Goal: Transaction & Acquisition: Purchase product/service

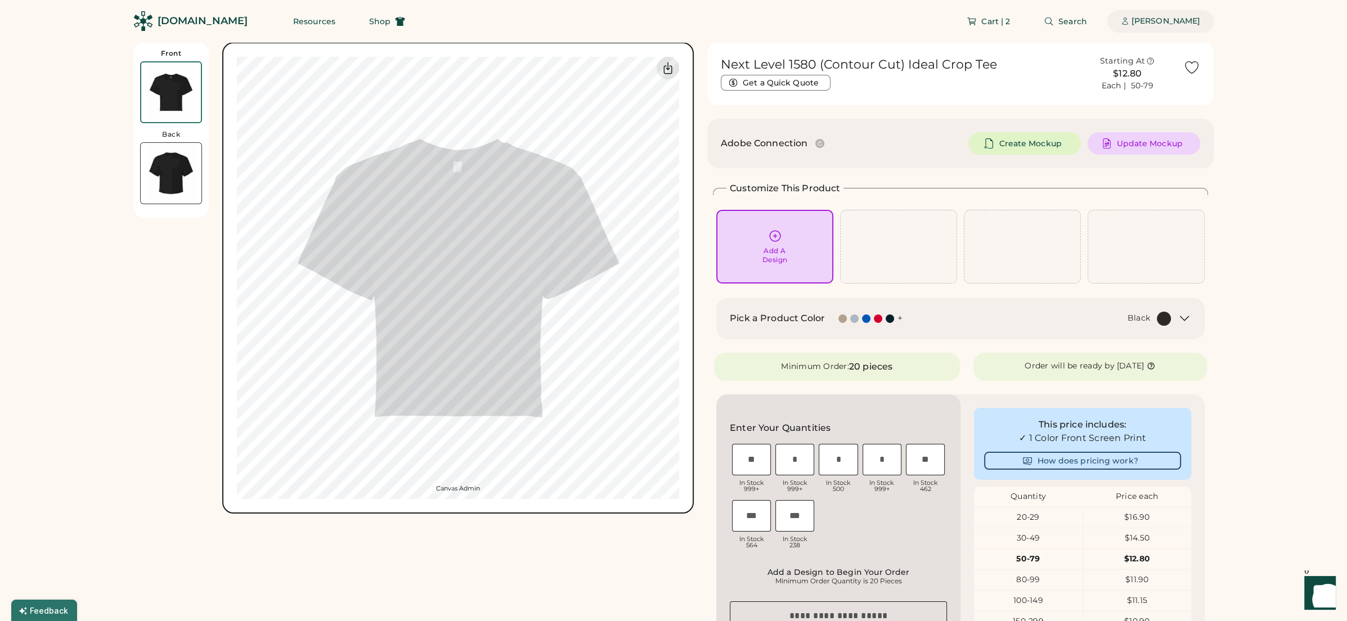
click at [1183, 23] on div "[PERSON_NAME]" at bounding box center [1165, 21] width 69 height 11
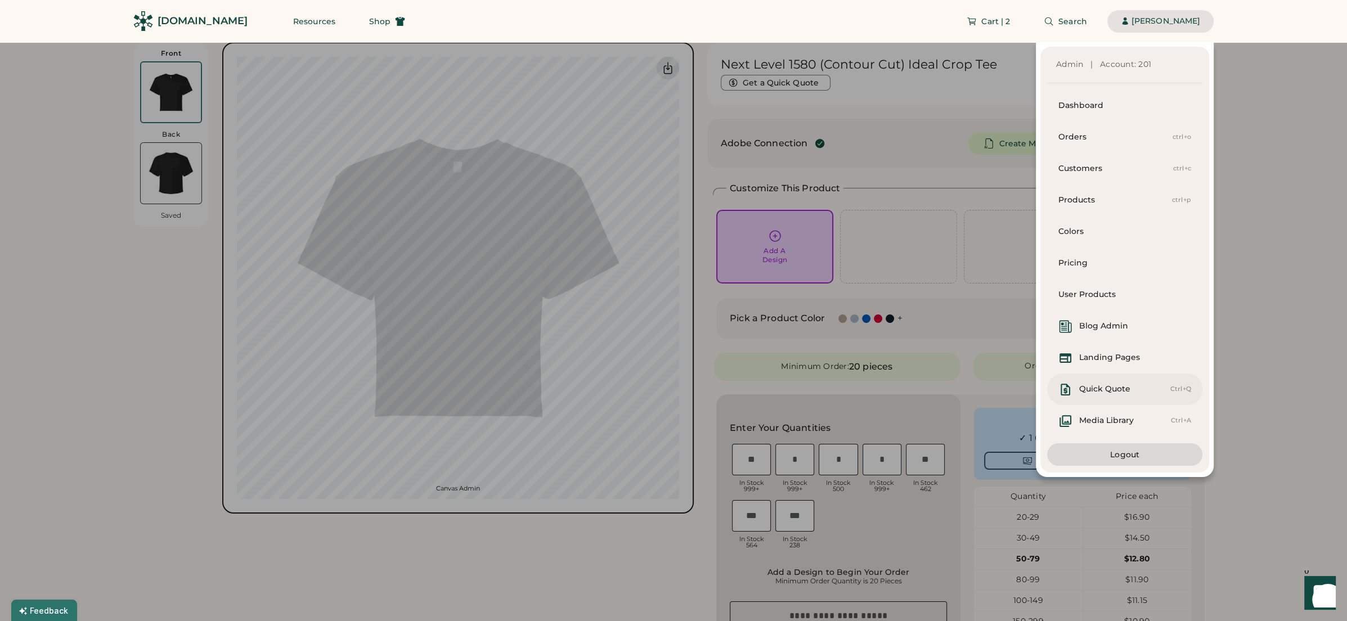
click at [1149, 386] on div "Quick Quote" at bounding box center [1110, 390] width 105 height 14
select select "*******"
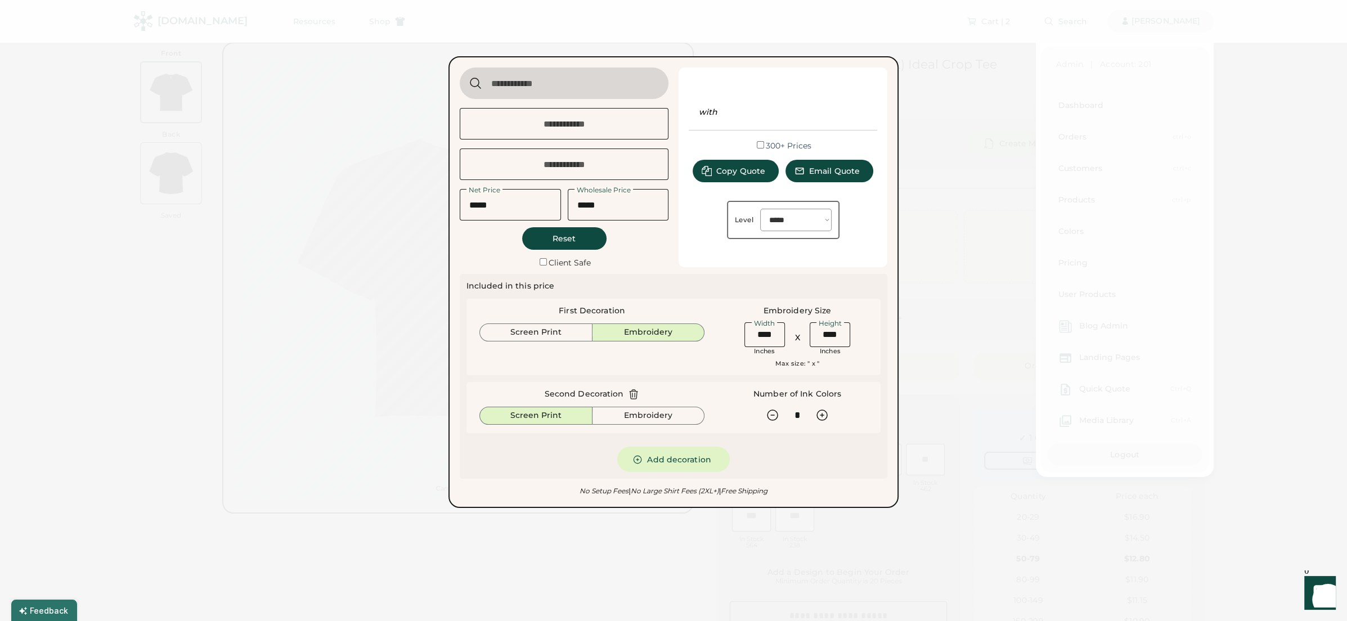
click at [550, 262] on label "Client Safe" at bounding box center [569, 263] width 42 height 10
click at [608, 84] on input "input" at bounding box center [564, 84] width 209 height 32
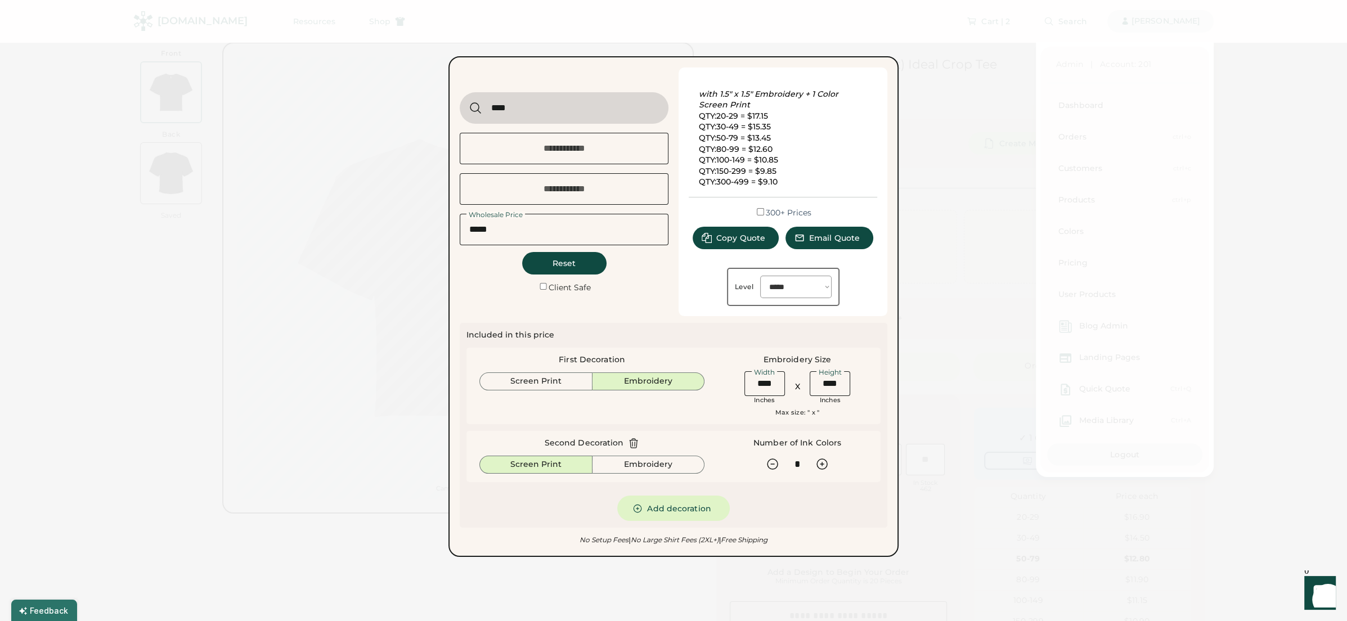
type input "****"
click at [578, 146] on div "Next Level 7200 Heavyweight T-Shirt" at bounding box center [537, 139] width 114 height 23
type input "**********"
type input "*****"
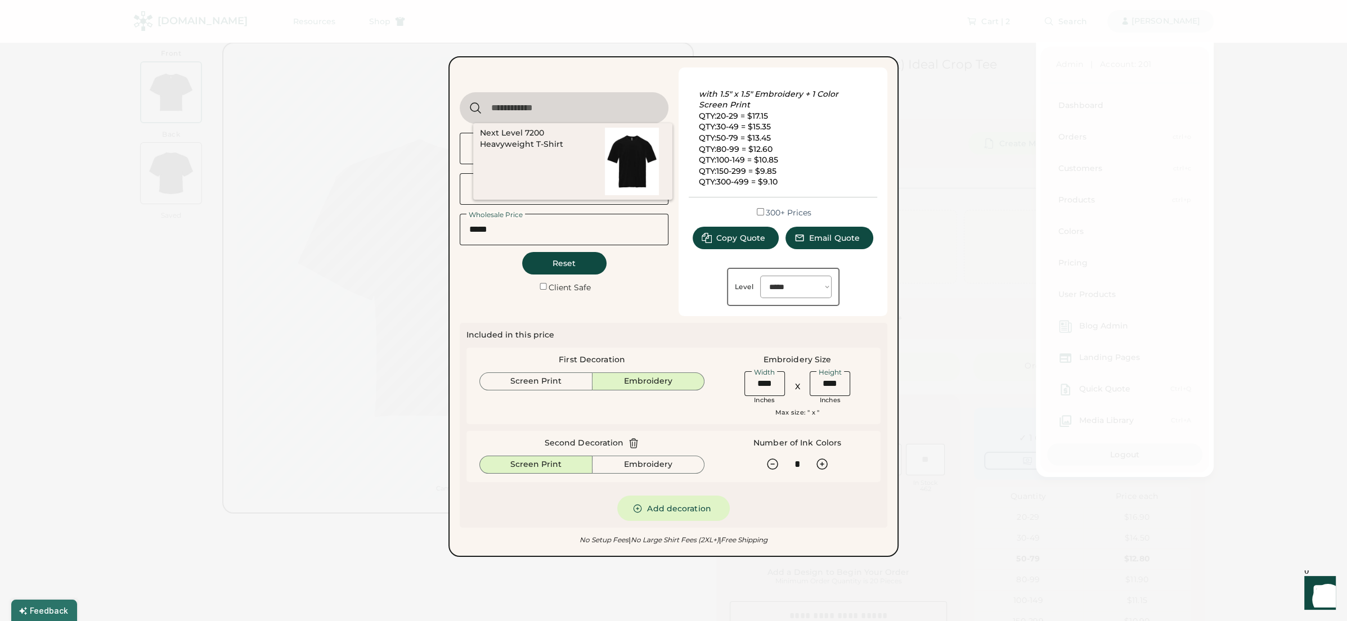
type input "******"
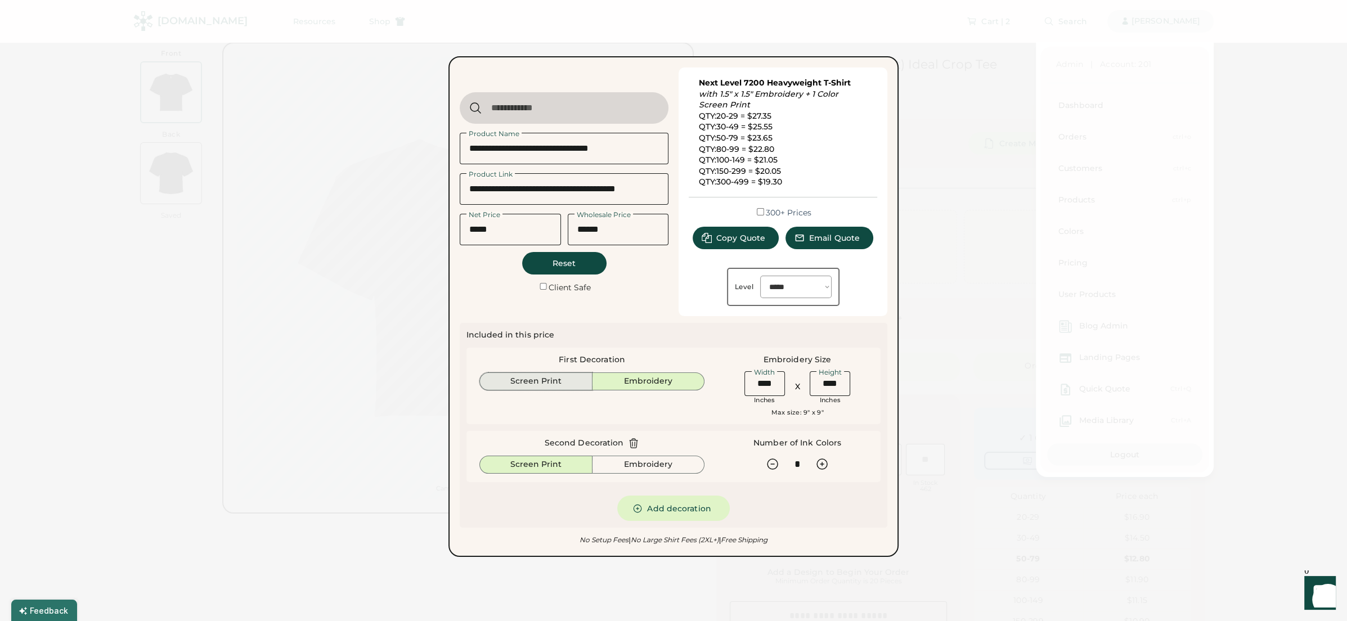
click at [529, 379] on button "Screen Print" at bounding box center [535, 381] width 113 height 18
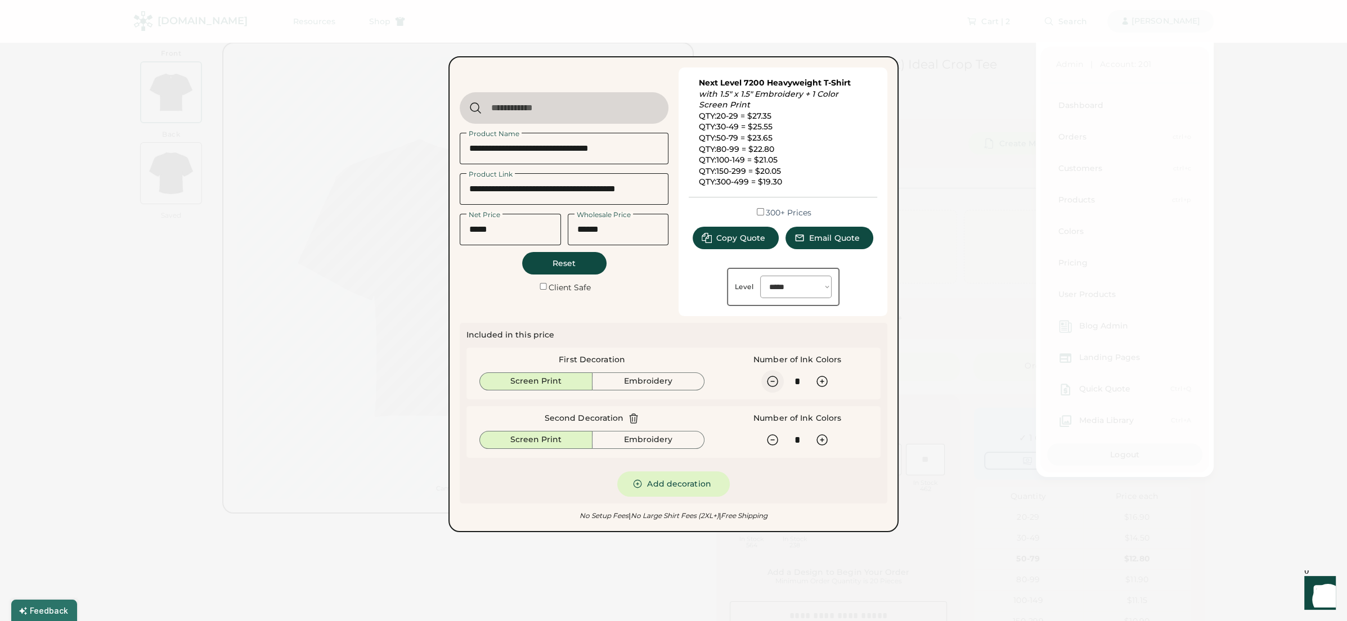
click at [773, 380] on icon at bounding box center [772, 381] width 10 height 10
click at [773, 381] on icon at bounding box center [772, 381] width 10 height 10
type input "*"
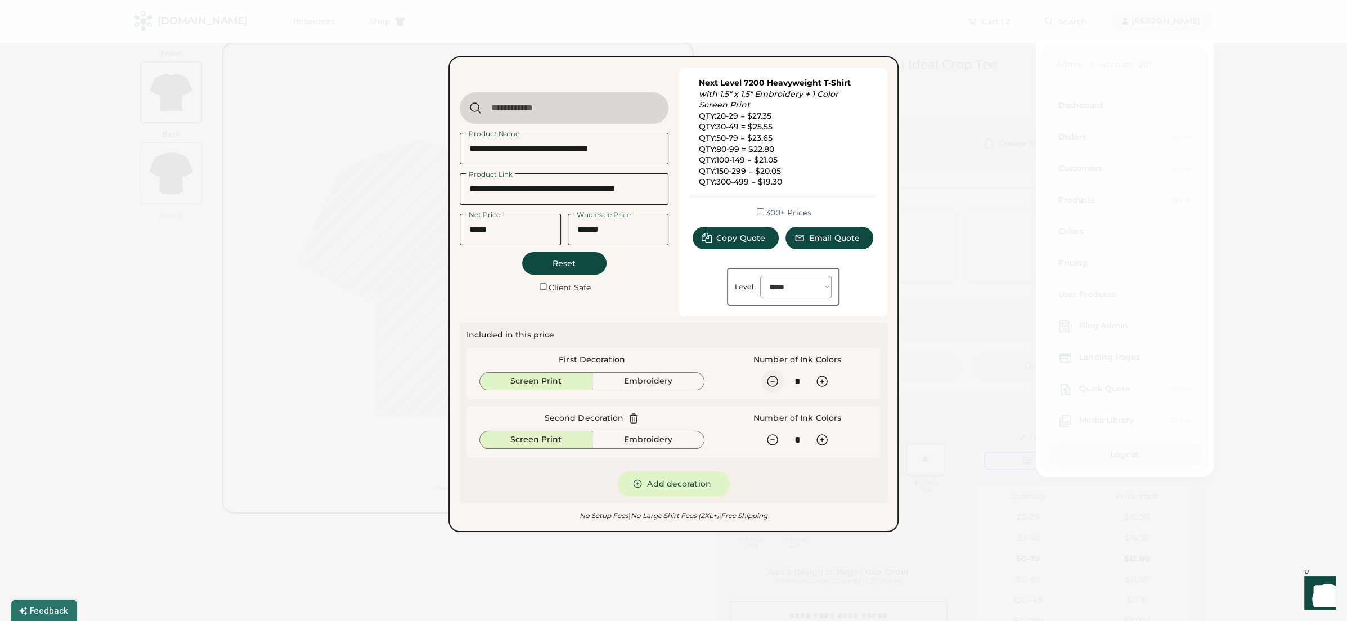
click at [773, 381] on icon at bounding box center [772, 381] width 10 height 10
click at [576, 287] on label "Client Safe" at bounding box center [569, 287] width 42 height 10
click at [725, 235] on span "Copy Quote" at bounding box center [740, 238] width 49 height 8
select select "*******"
click at [957, 257] on div at bounding box center [673, 310] width 1347 height 621
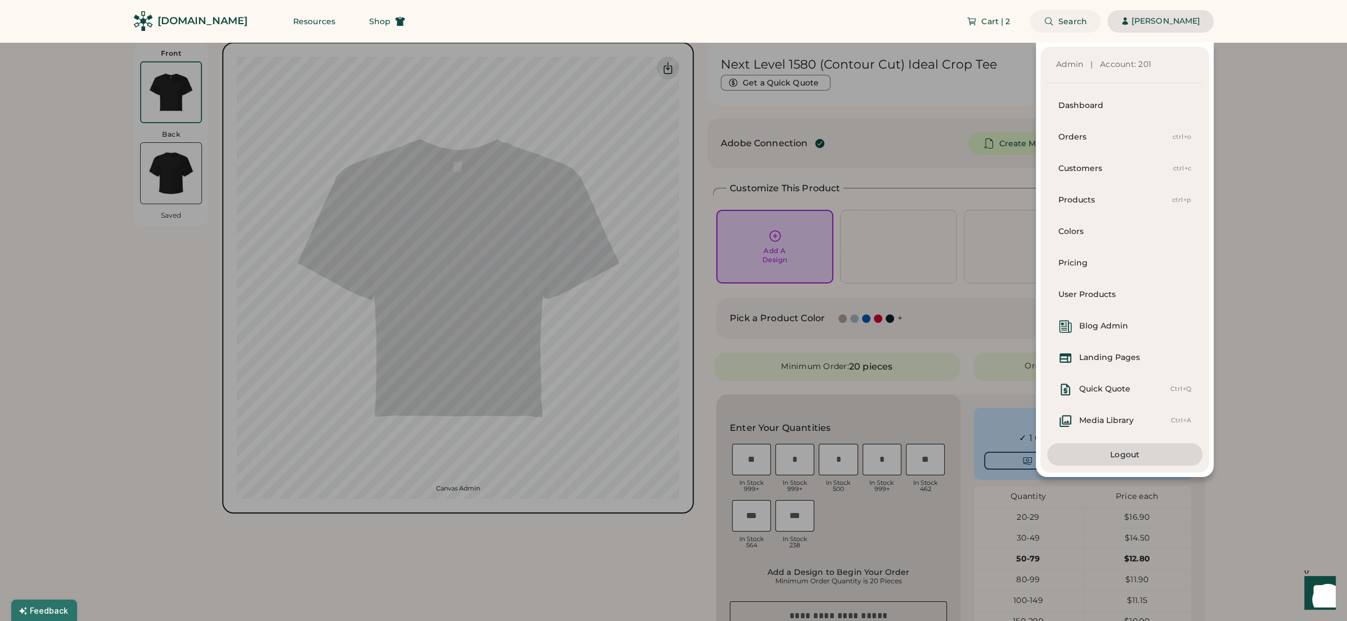
click at [1070, 22] on span "Search" at bounding box center [1072, 21] width 29 height 8
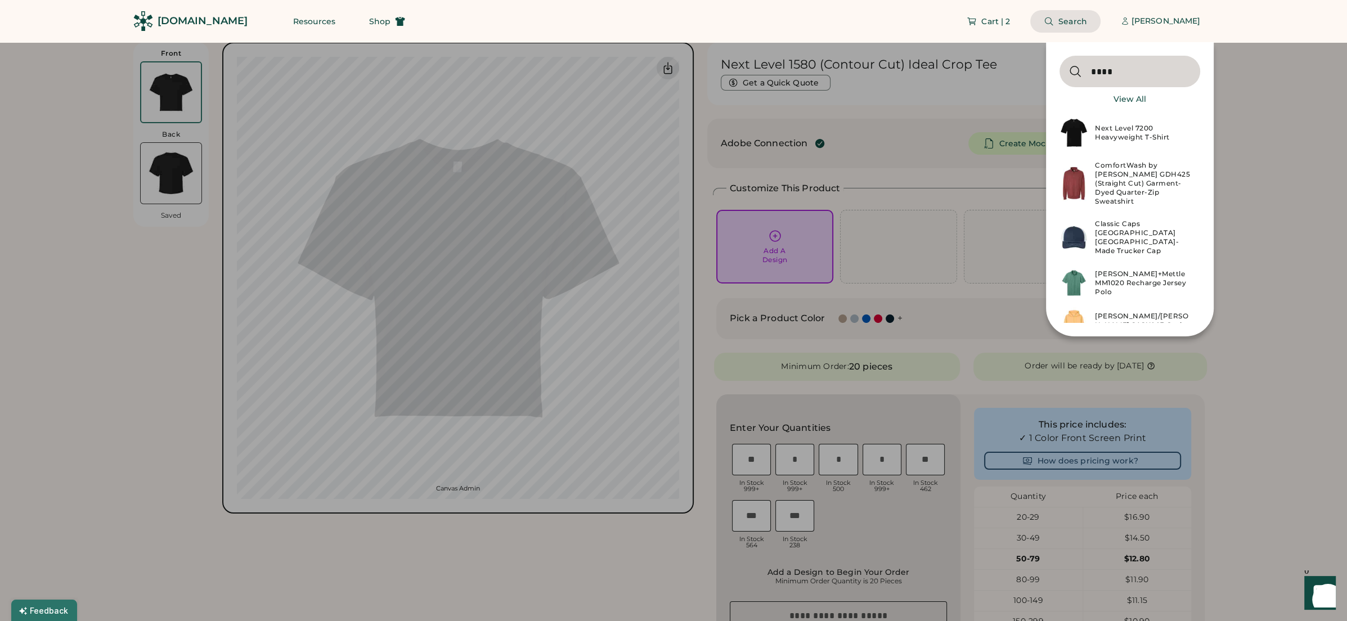
type input "****"
click at [1128, 129] on div "Next Level 7200 Heavyweight T-Shirt" at bounding box center [1144, 133] width 98 height 18
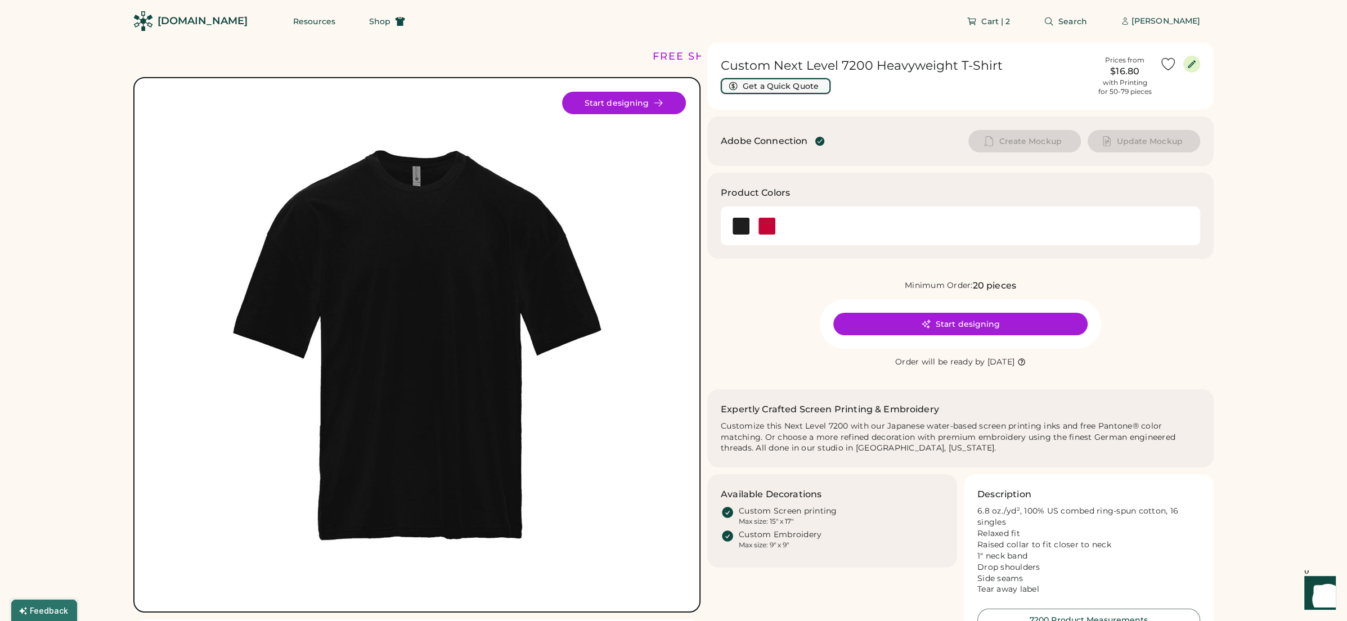
click at [766, 85] on button "Get a Quick Quote" at bounding box center [776, 86] width 110 height 16
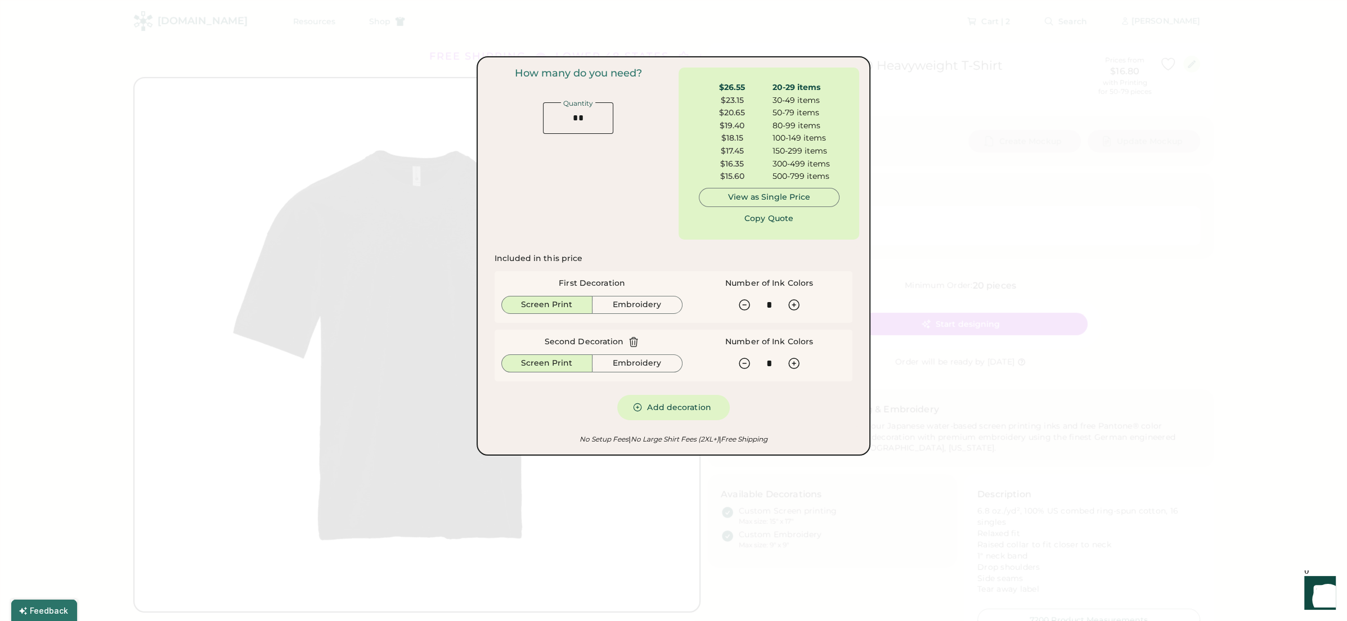
click at [854, 258] on div "Included in this price First Decoration Screen Print Embroidery Number of Ink C…" at bounding box center [673, 336] width 371 height 181
click at [758, 219] on button "Copy Quote" at bounding box center [769, 218] width 84 height 23
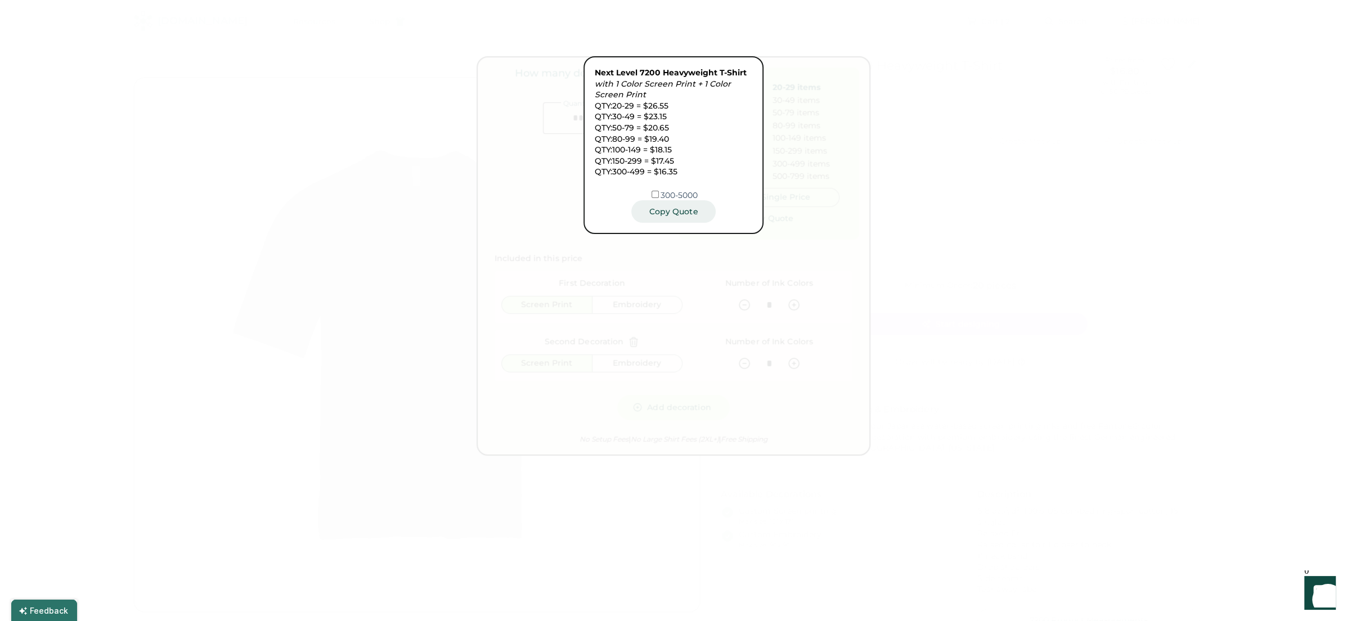
click at [681, 205] on button "Copy Quote" at bounding box center [673, 211] width 84 height 23
click at [842, 230] on div at bounding box center [673, 310] width 1347 height 621
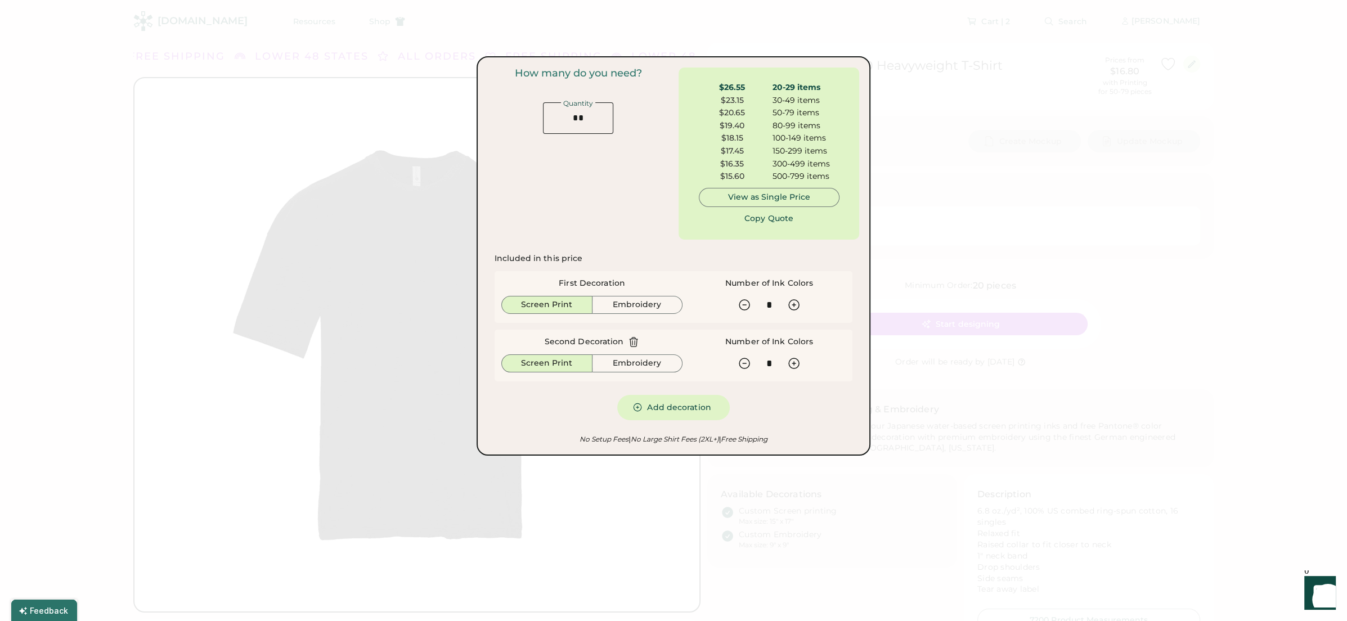
click at [841, 246] on div "Included in this price First Decoration Screen Print Embroidery Number of Ink C…" at bounding box center [673, 336] width 371 height 181
click at [794, 362] on icon at bounding box center [794, 364] width 14 height 14
click at [794, 363] on icon at bounding box center [794, 364] width 14 height 14
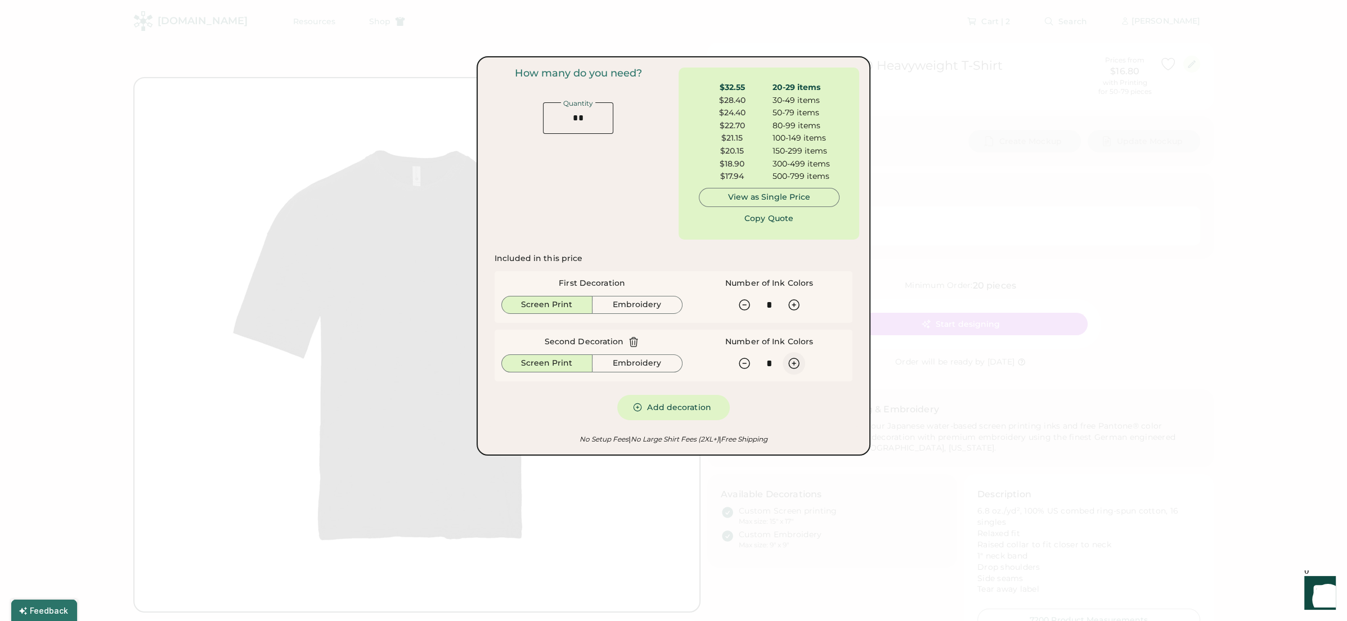
type input "*"
click at [776, 218] on button "Copy Quote" at bounding box center [769, 218] width 84 height 23
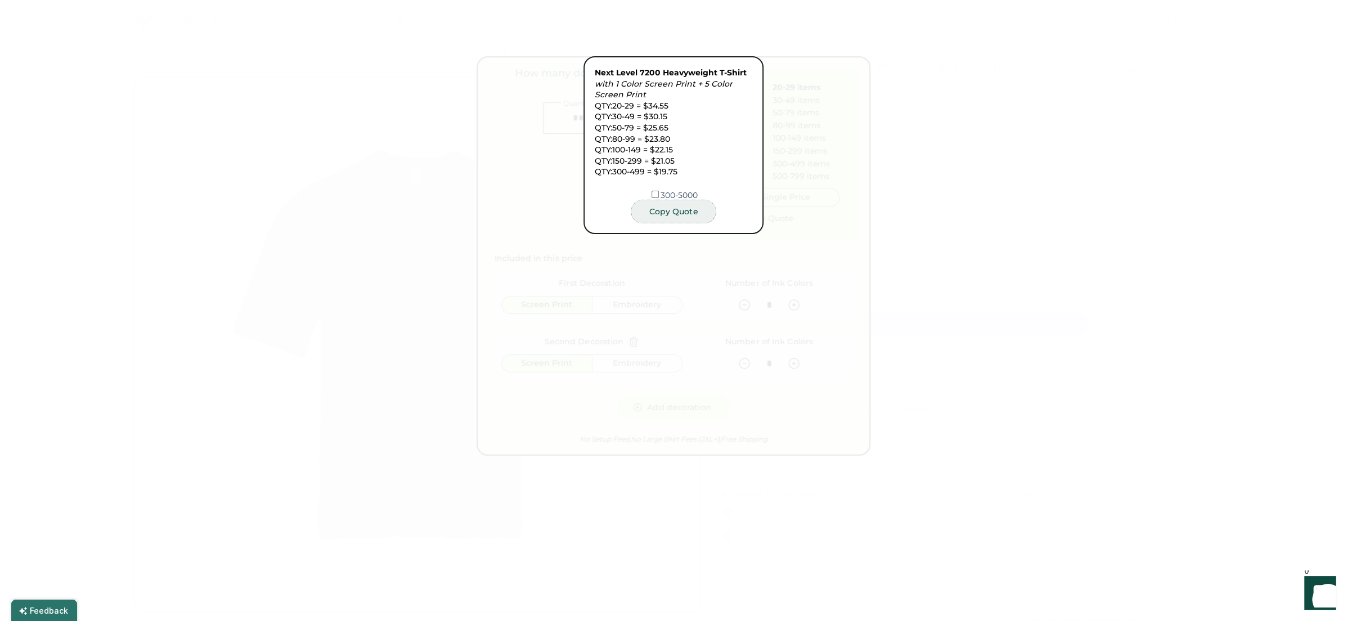
click at [677, 212] on button "Copy Quote" at bounding box center [673, 211] width 84 height 23
click at [687, 215] on button "Copy Quote" at bounding box center [673, 211] width 84 height 23
click at [799, 262] on div at bounding box center [673, 310] width 1347 height 621
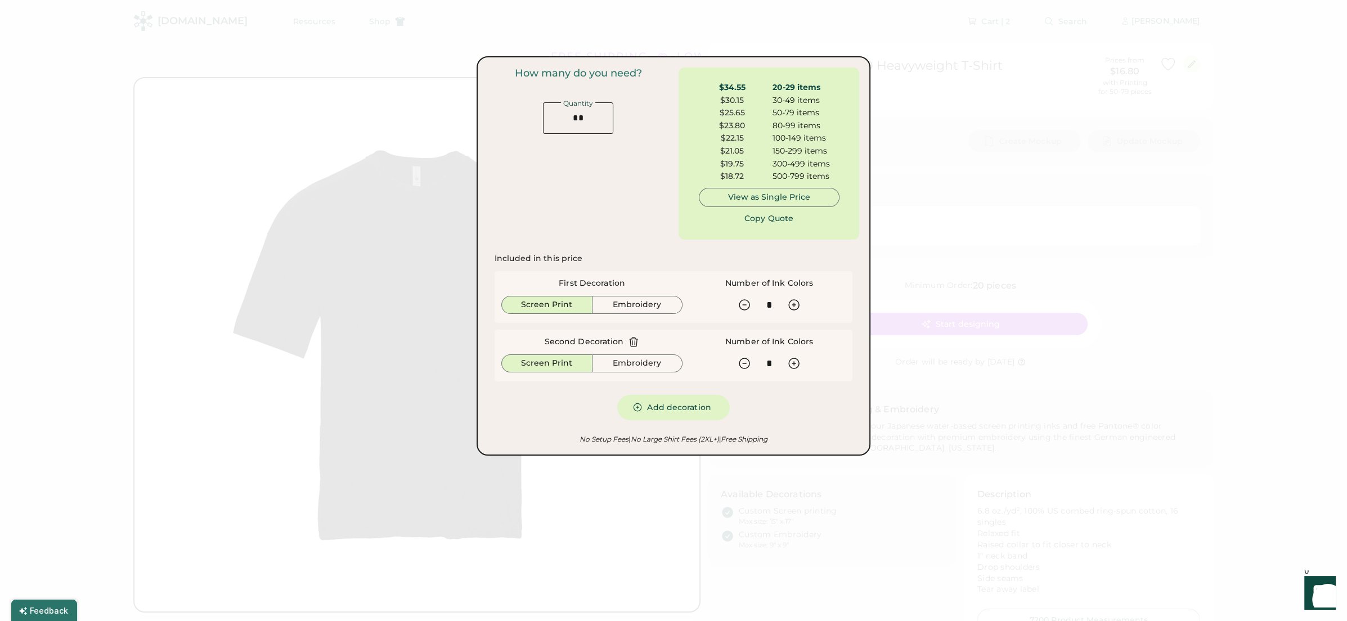
click at [901, 254] on div at bounding box center [673, 310] width 1347 height 621
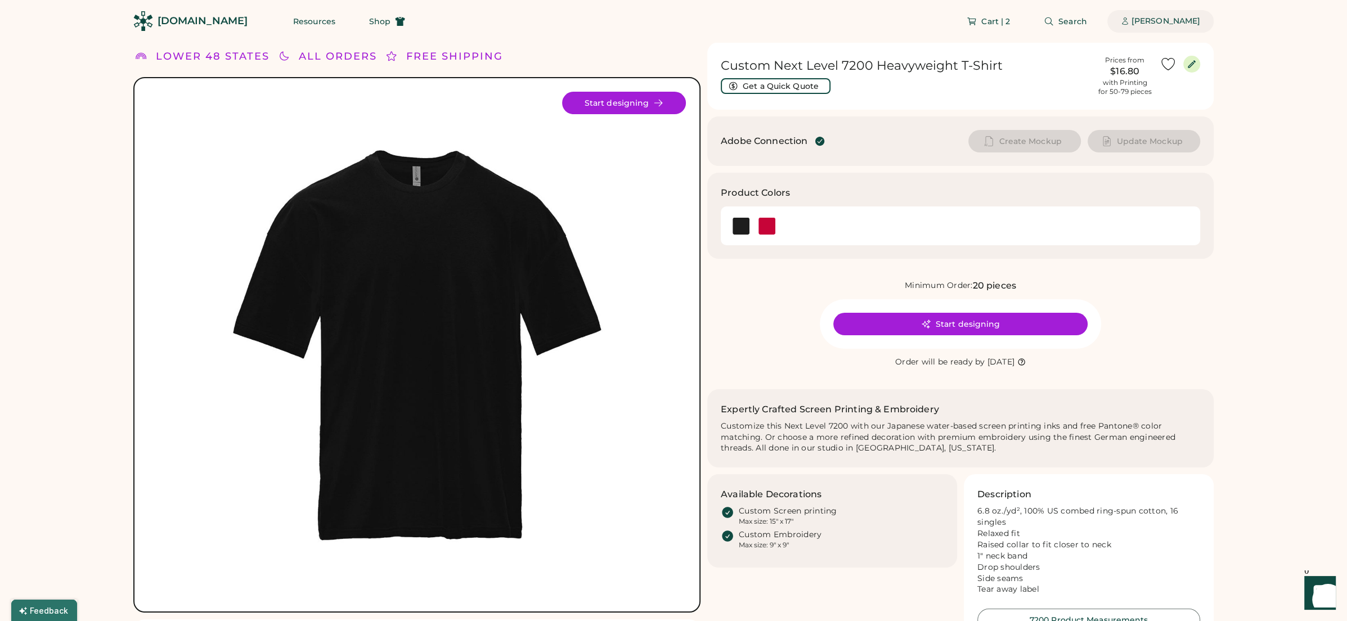
click at [1149, 24] on div "[PERSON_NAME]" at bounding box center [1165, 21] width 69 height 11
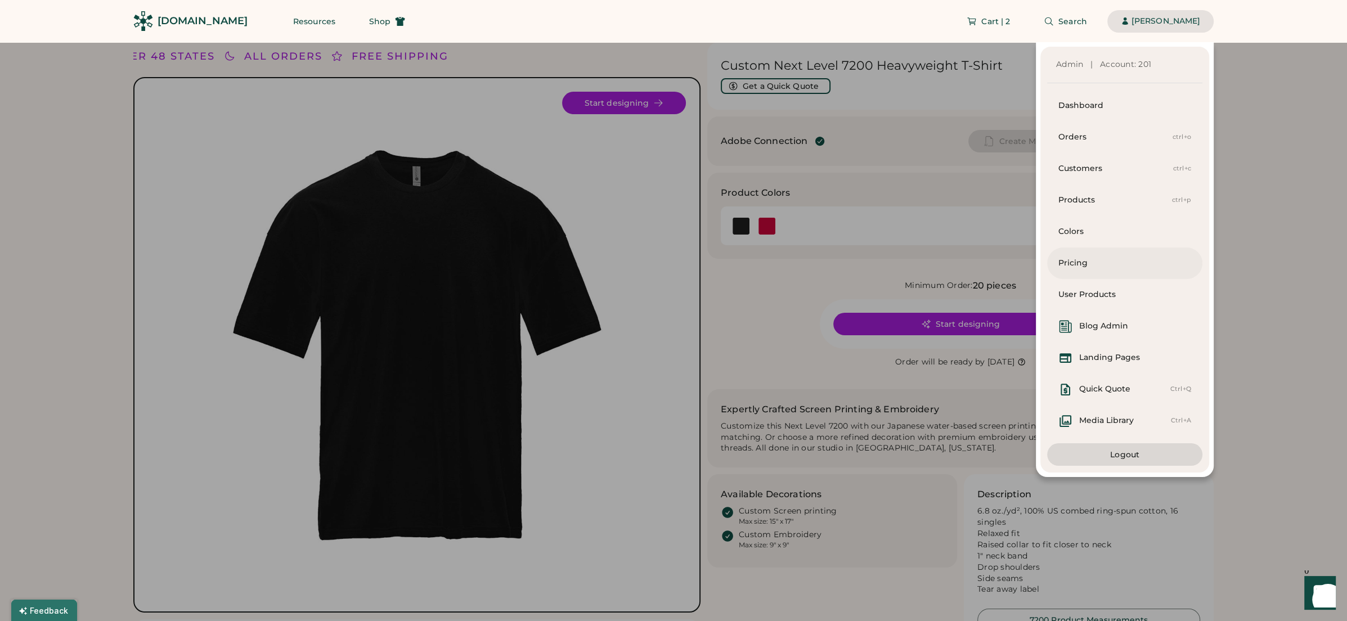
click at [1110, 267] on div "Pricing" at bounding box center [1124, 263] width 133 height 11
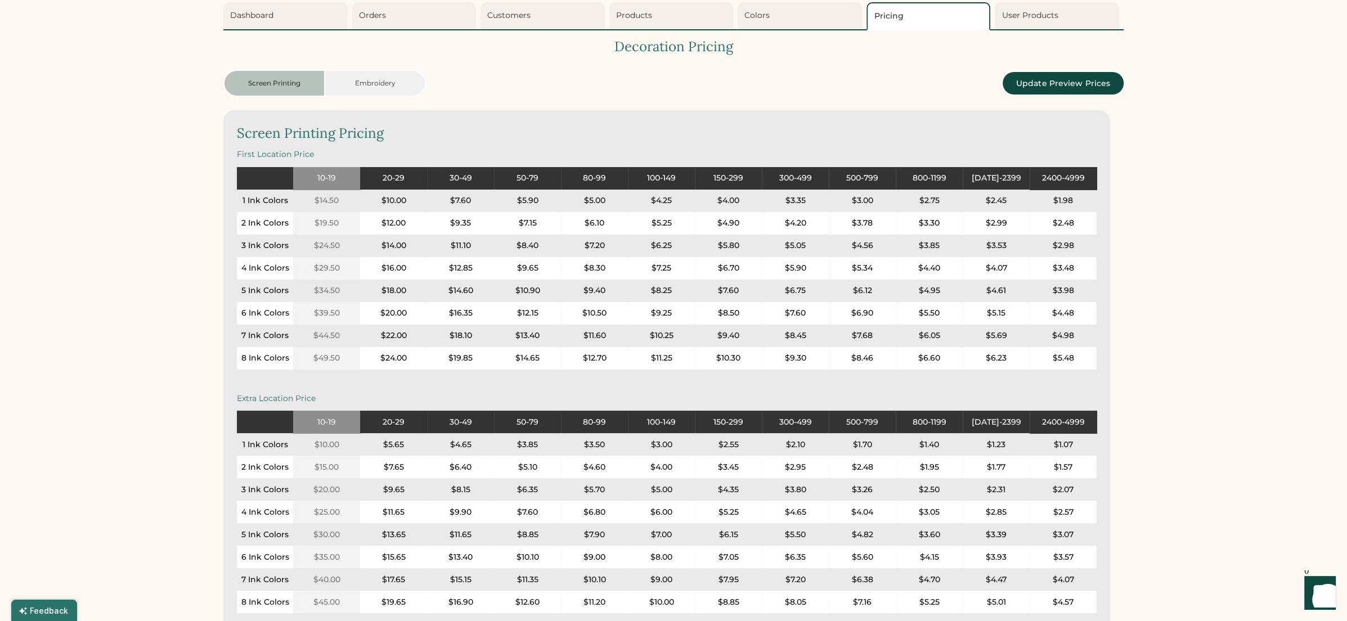
scroll to position [84, 0]
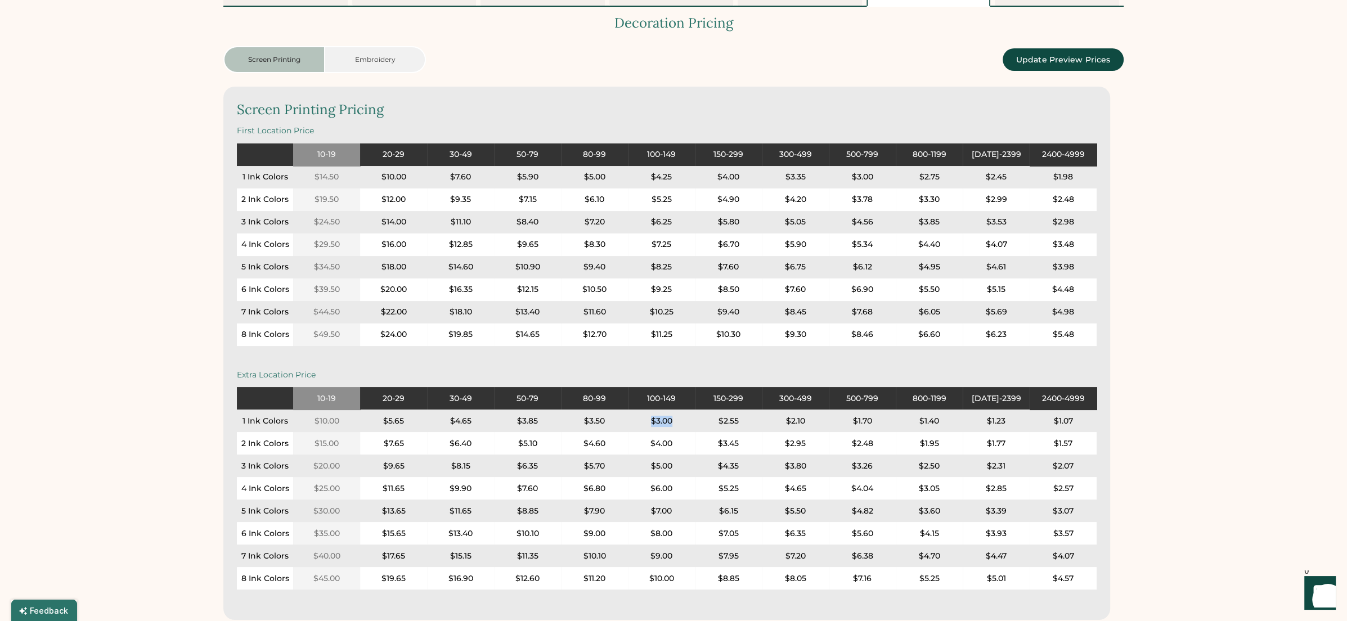
drag, startPoint x: 674, startPoint y: 423, endPoint x: 651, endPoint y: 424, distance: 22.5
click at [651, 424] on div "$3.00" at bounding box center [661, 421] width 67 height 23
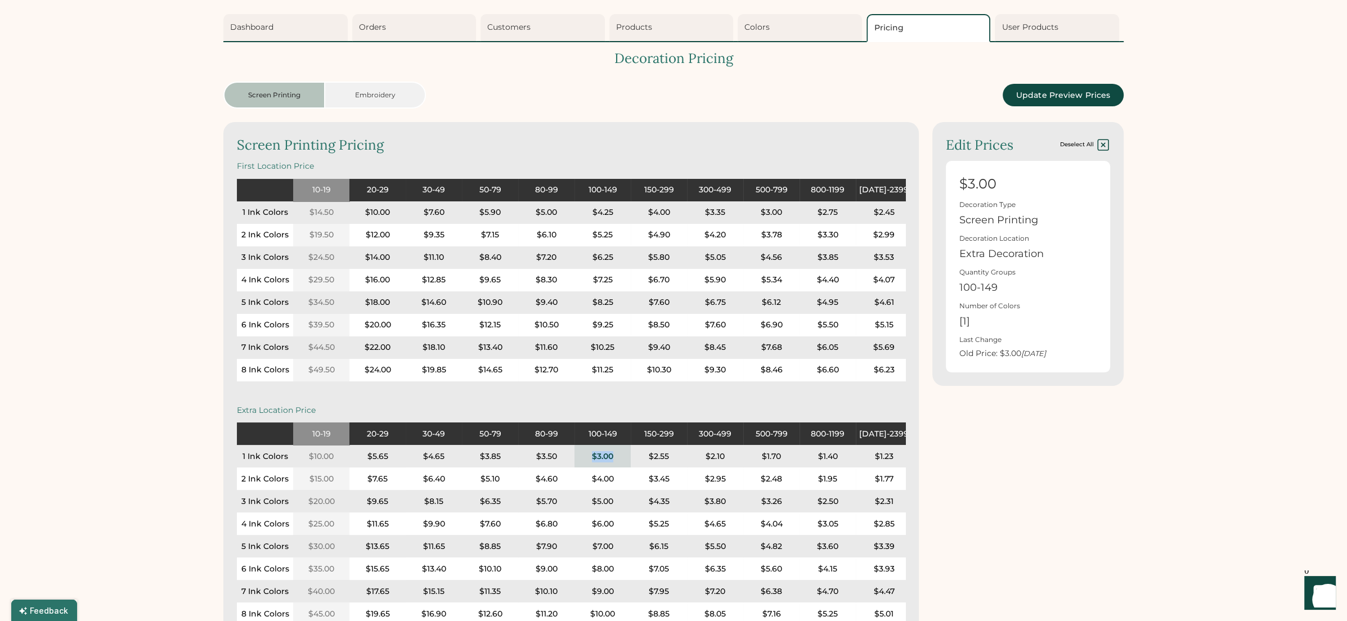
scroll to position [51, 0]
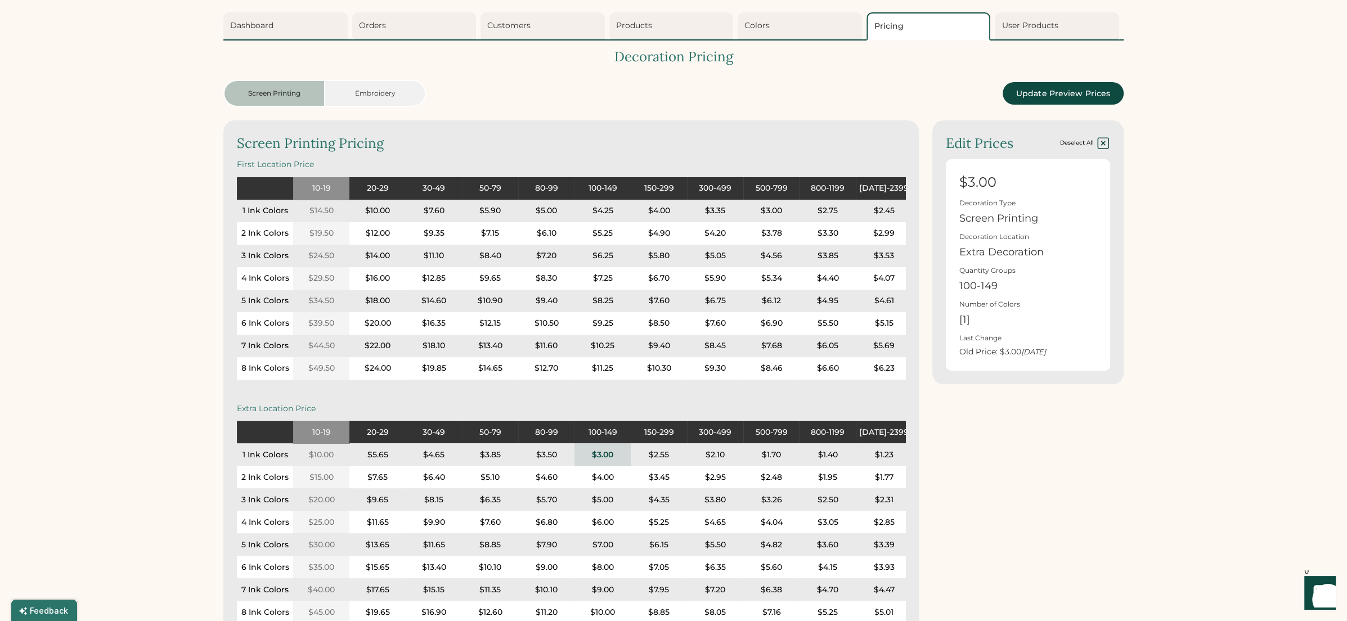
click at [984, 460] on div "Edit Prices Deselect All $3.00 Decoration Type Screen Printing Decoration Locat…" at bounding box center [1027, 387] width 191 height 534
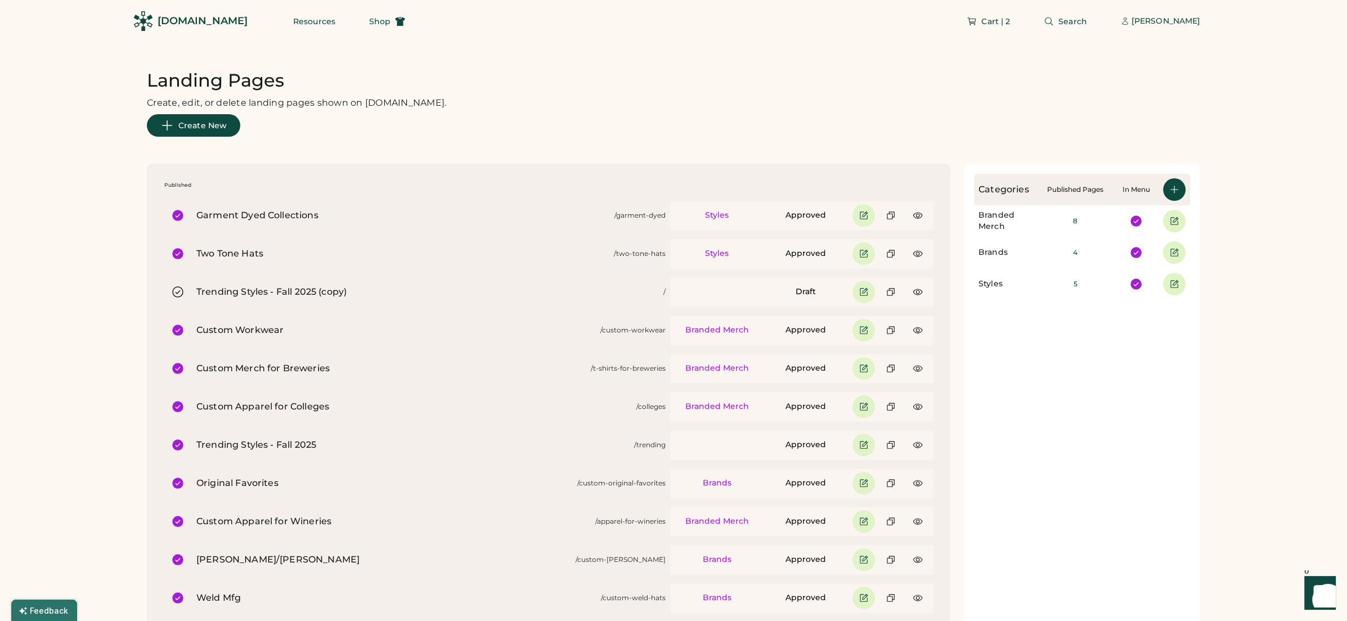
scroll to position [317, 0]
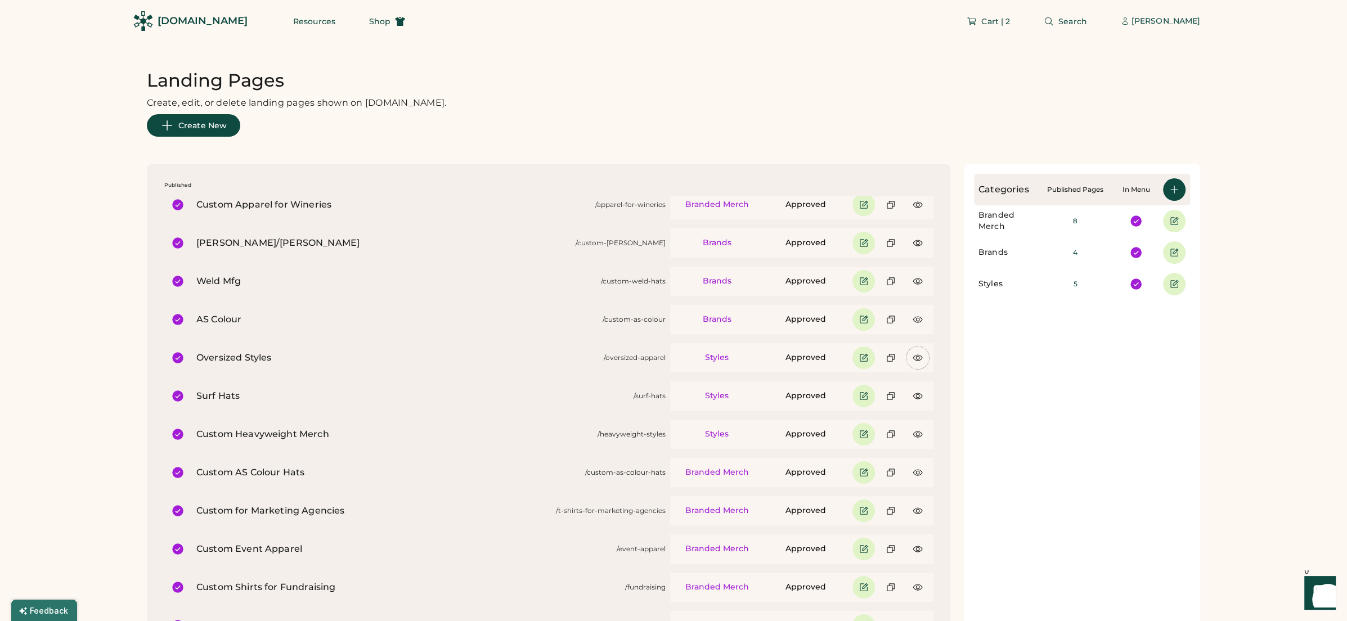
click at [185, 23] on div "[DOMAIN_NAME]" at bounding box center [203, 21] width 90 height 14
